Goal: Task Accomplishment & Management: Complete application form

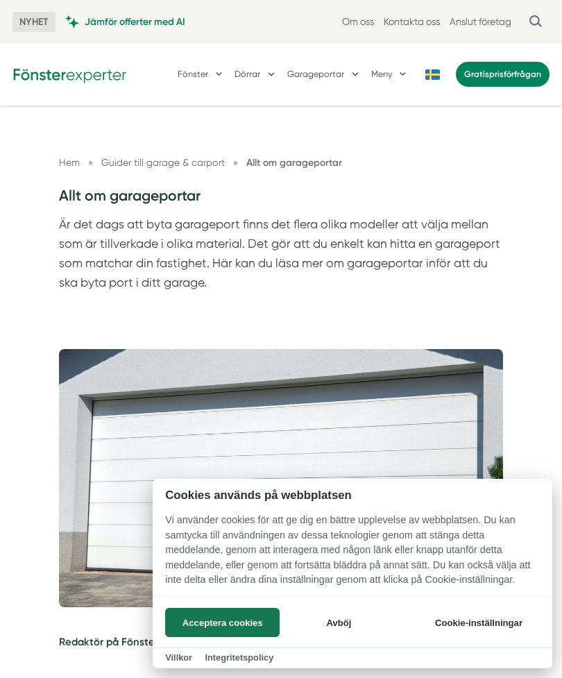
click at [354, 622] on button "Avböj" at bounding box center [339, 622] width 111 height 29
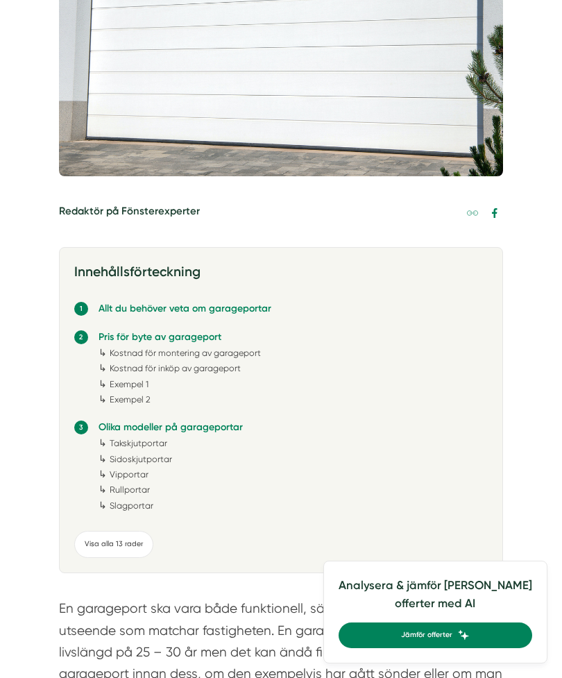
scroll to position [432, 0]
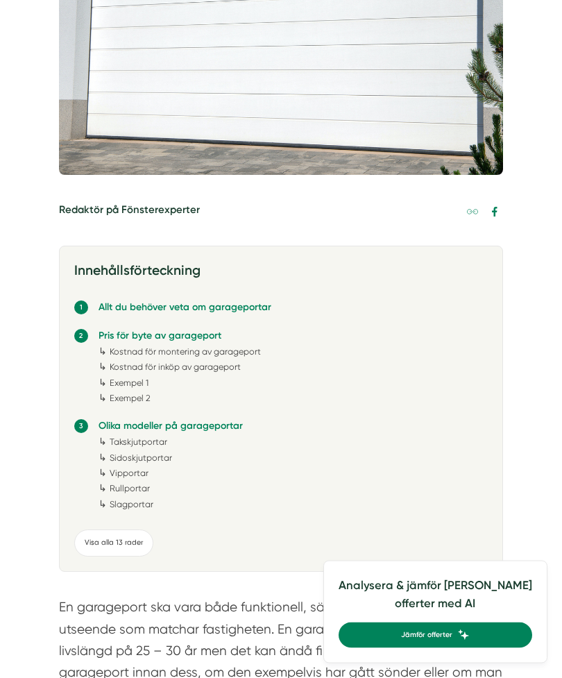
click at [149, 502] on link "Slagportar" at bounding box center [132, 505] width 44 height 10
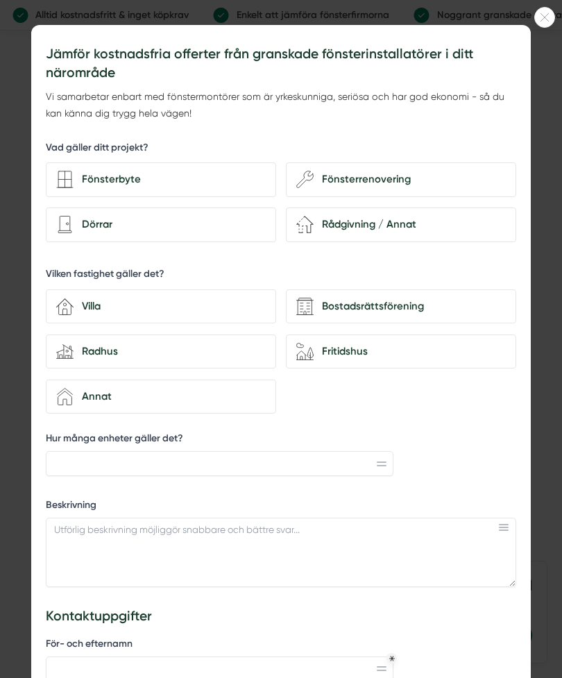
click at [551, 22] on div at bounding box center [544, 17] width 21 height 21
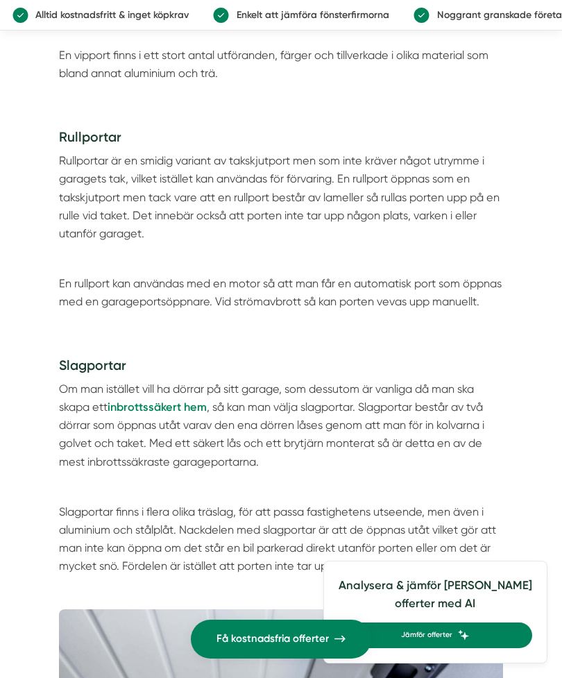
scroll to position [4479, 0]
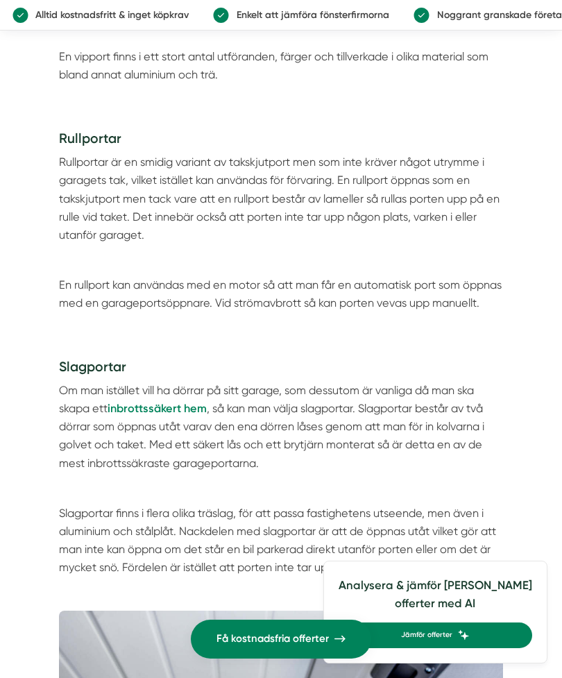
click at [111, 357] on h3 "Slagportar" at bounding box center [281, 369] width 445 height 25
click at [101, 357] on h3 "Slagportar" at bounding box center [281, 369] width 445 height 25
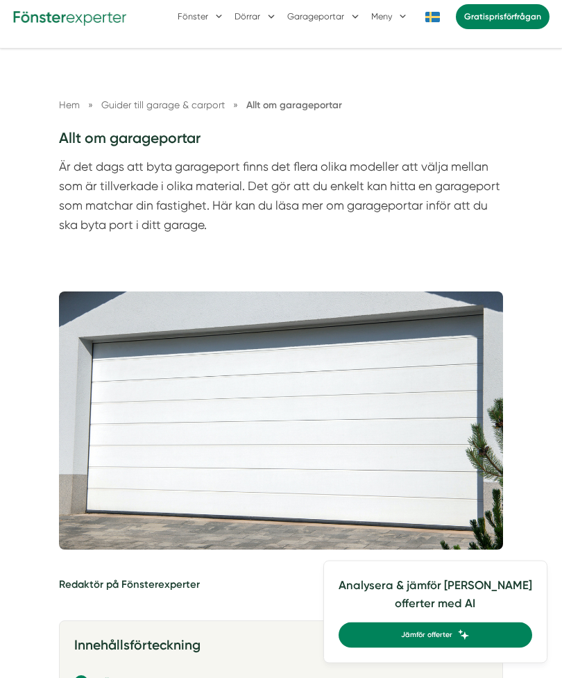
scroll to position [0, 0]
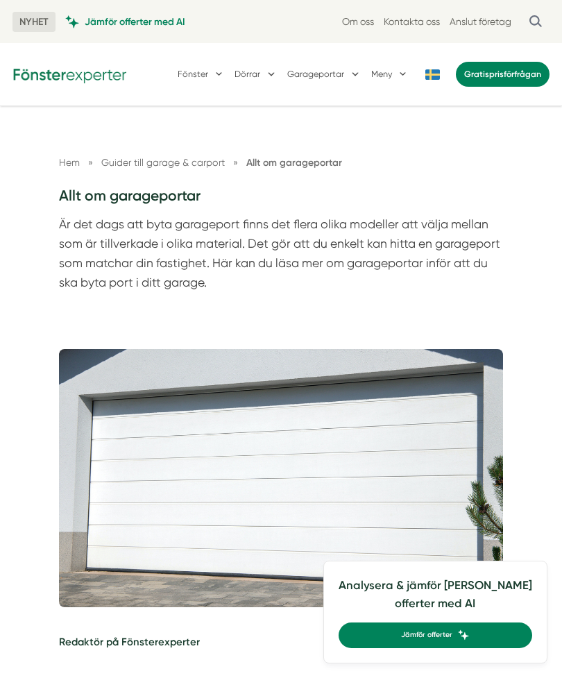
click at [328, 77] on button "Garageportar" at bounding box center [324, 74] width 74 height 33
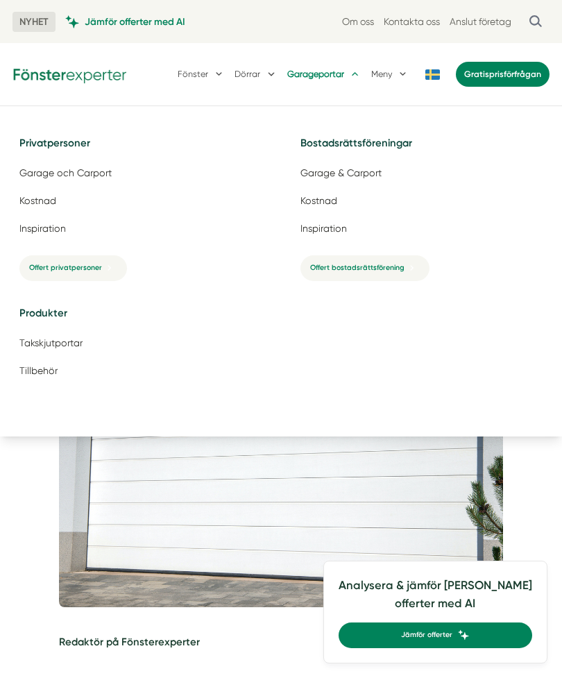
click at [252, 74] on button "Dörrar" at bounding box center [256, 74] width 43 height 33
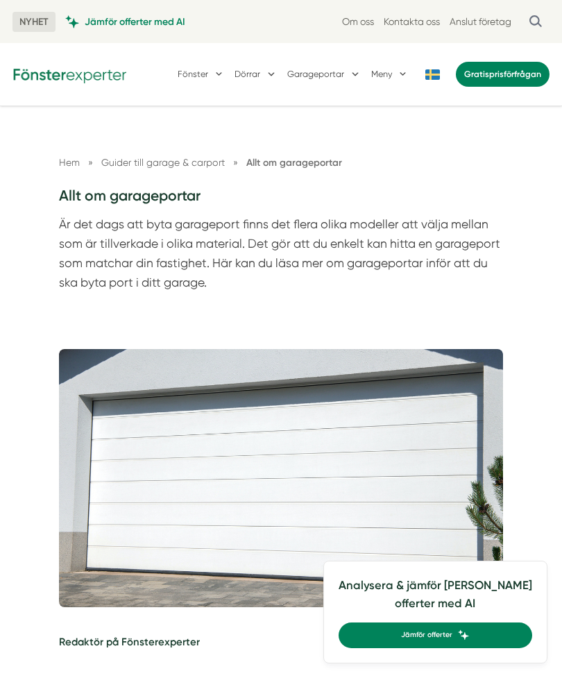
click at [253, 73] on button "Dörrar" at bounding box center [256, 74] width 43 height 33
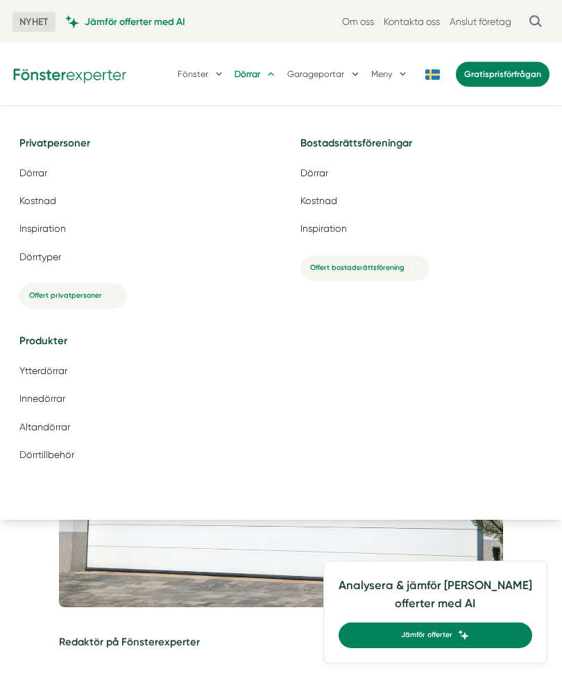
click at [323, 74] on button "Garageportar" at bounding box center [324, 74] width 74 height 33
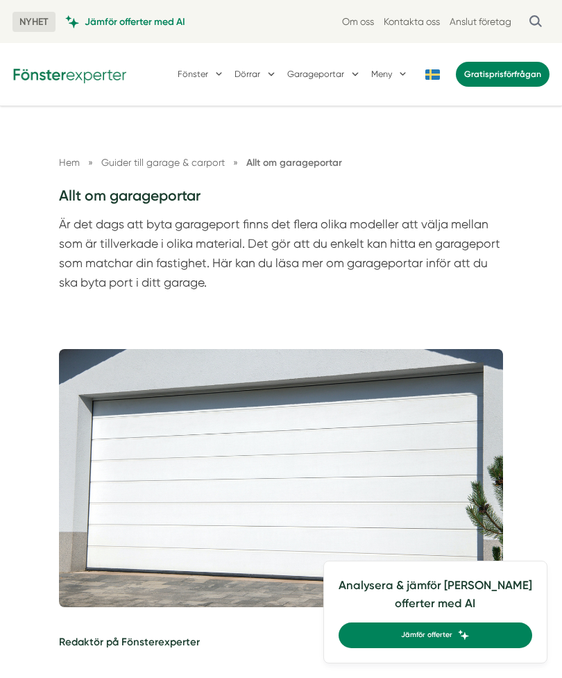
click at [85, 156] on nav "Hem » Guider till garage & carport » Allt om garageportar" at bounding box center [281, 163] width 445 height 16
click at [69, 162] on span "Hem" at bounding box center [69, 162] width 21 height 11
click at [88, 169] on span "»" at bounding box center [90, 162] width 5 height 15
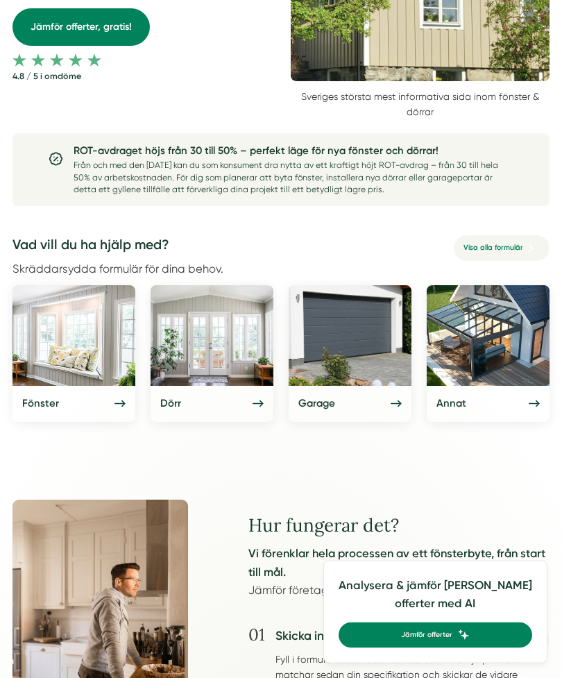
scroll to position [365, 0]
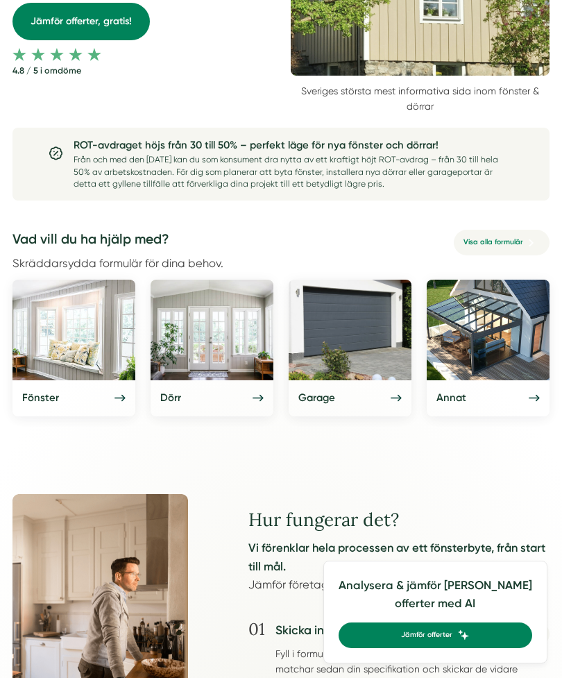
click at [389, 391] on div "Garage" at bounding box center [350, 398] width 104 height 17
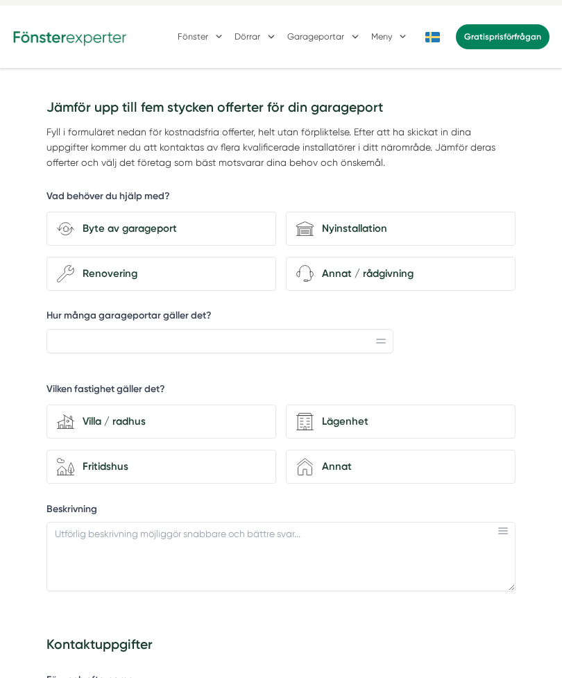
scroll to position [42, 0]
